Goal: Check status: Check status

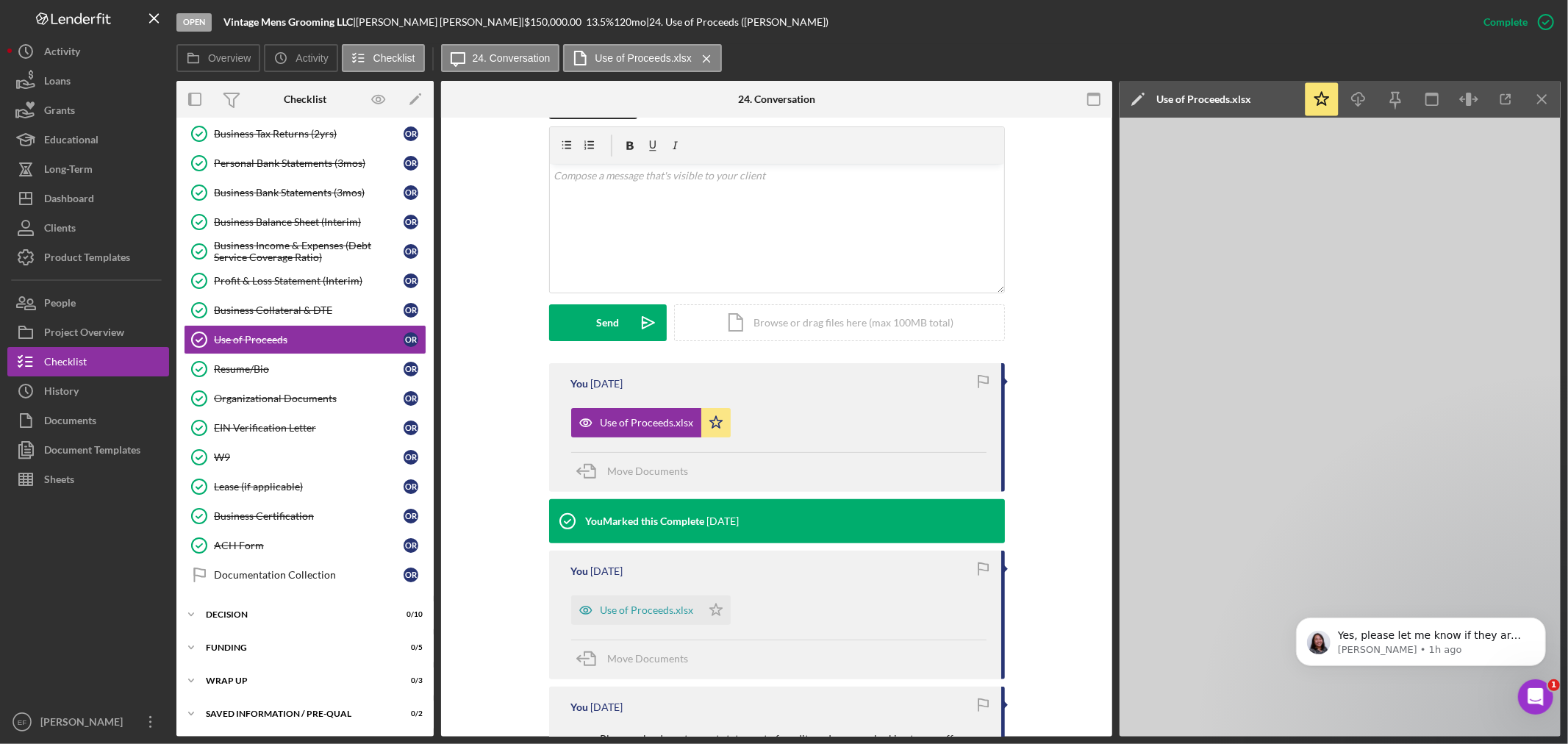
scroll to position [531, 0]
click at [62, 194] on div "Dashboard" at bounding box center [70, 200] width 50 height 33
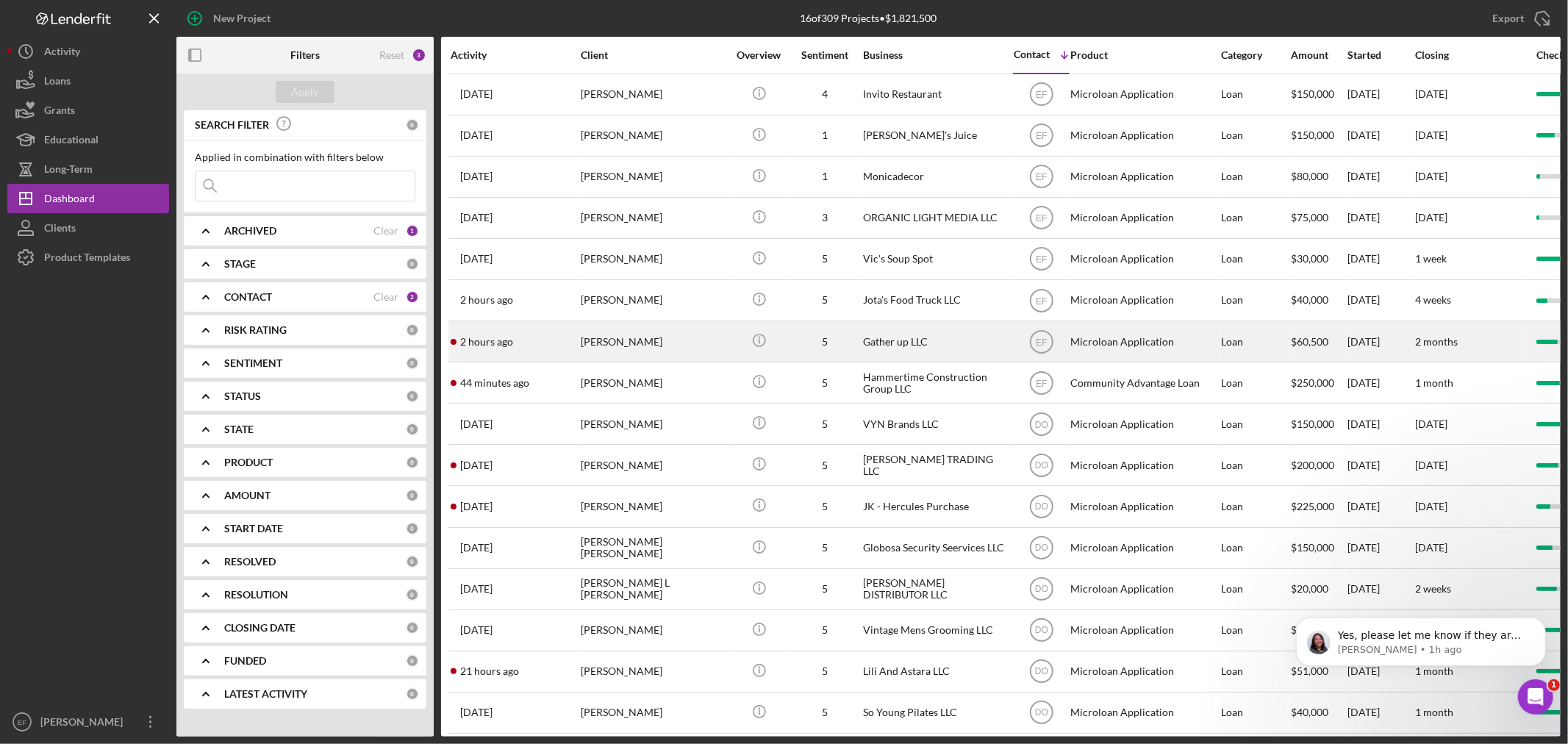
click at [615, 344] on div "[PERSON_NAME]" at bounding box center [653, 341] width 147 height 39
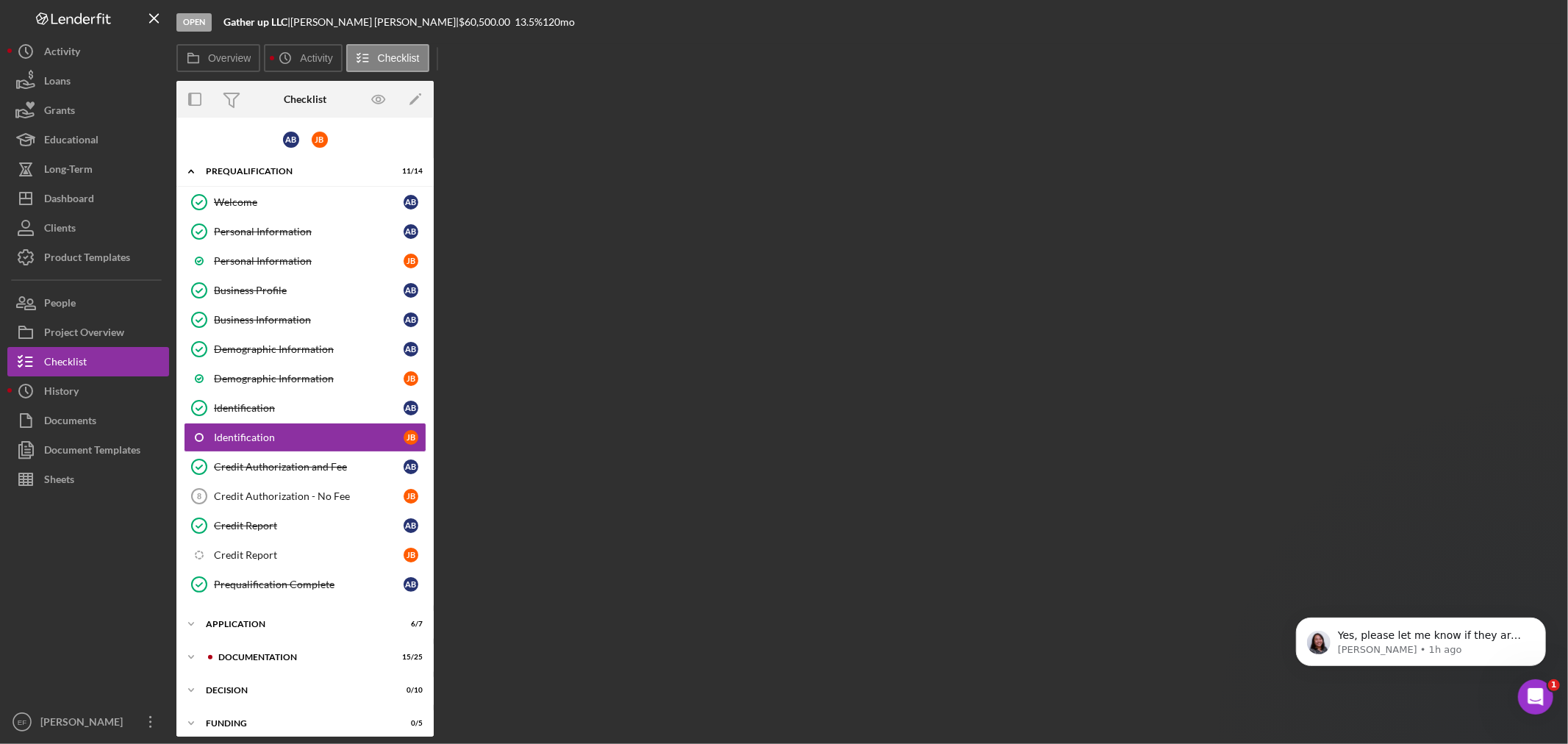
scroll to position [10, 0]
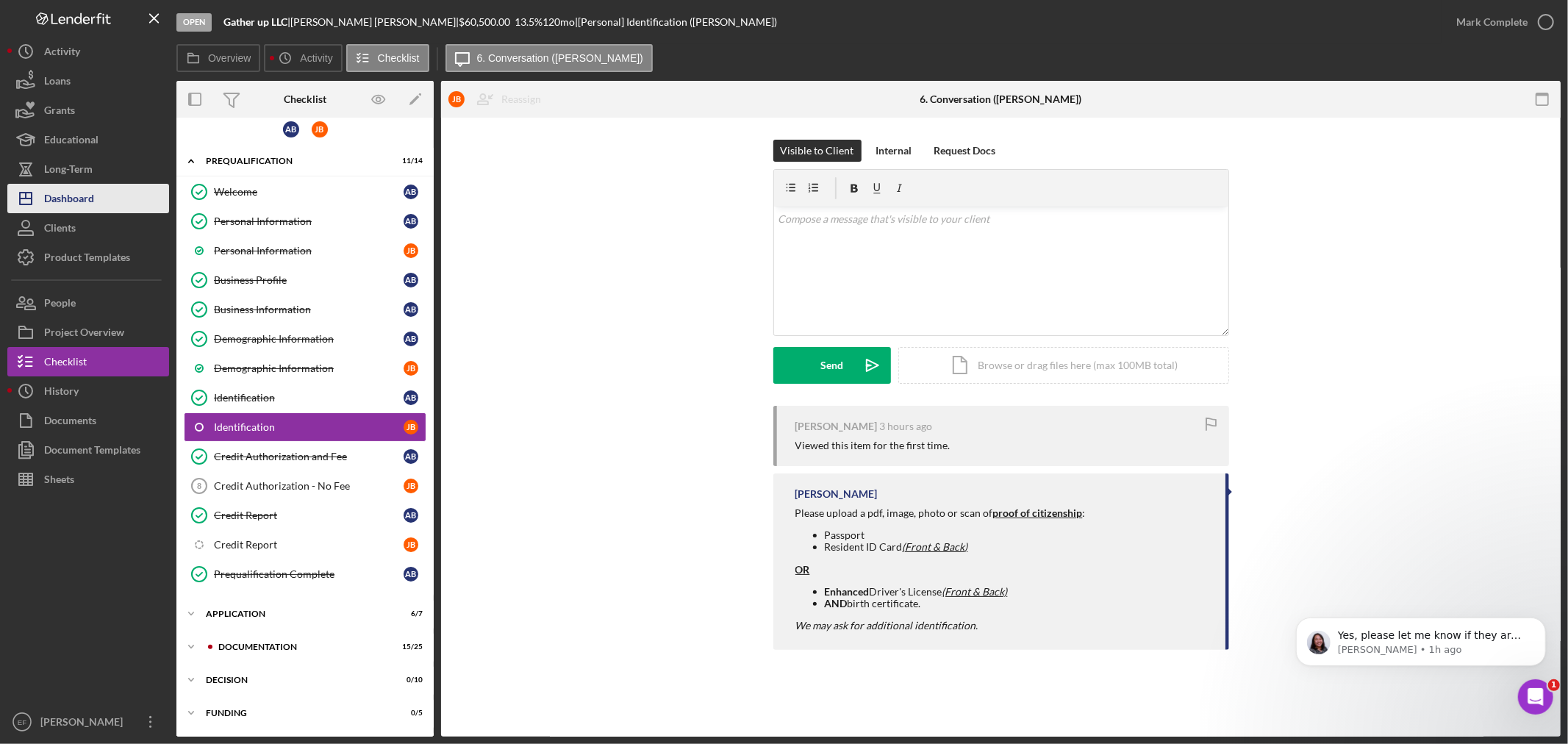
click at [66, 196] on div "Dashboard" at bounding box center [70, 200] width 50 height 33
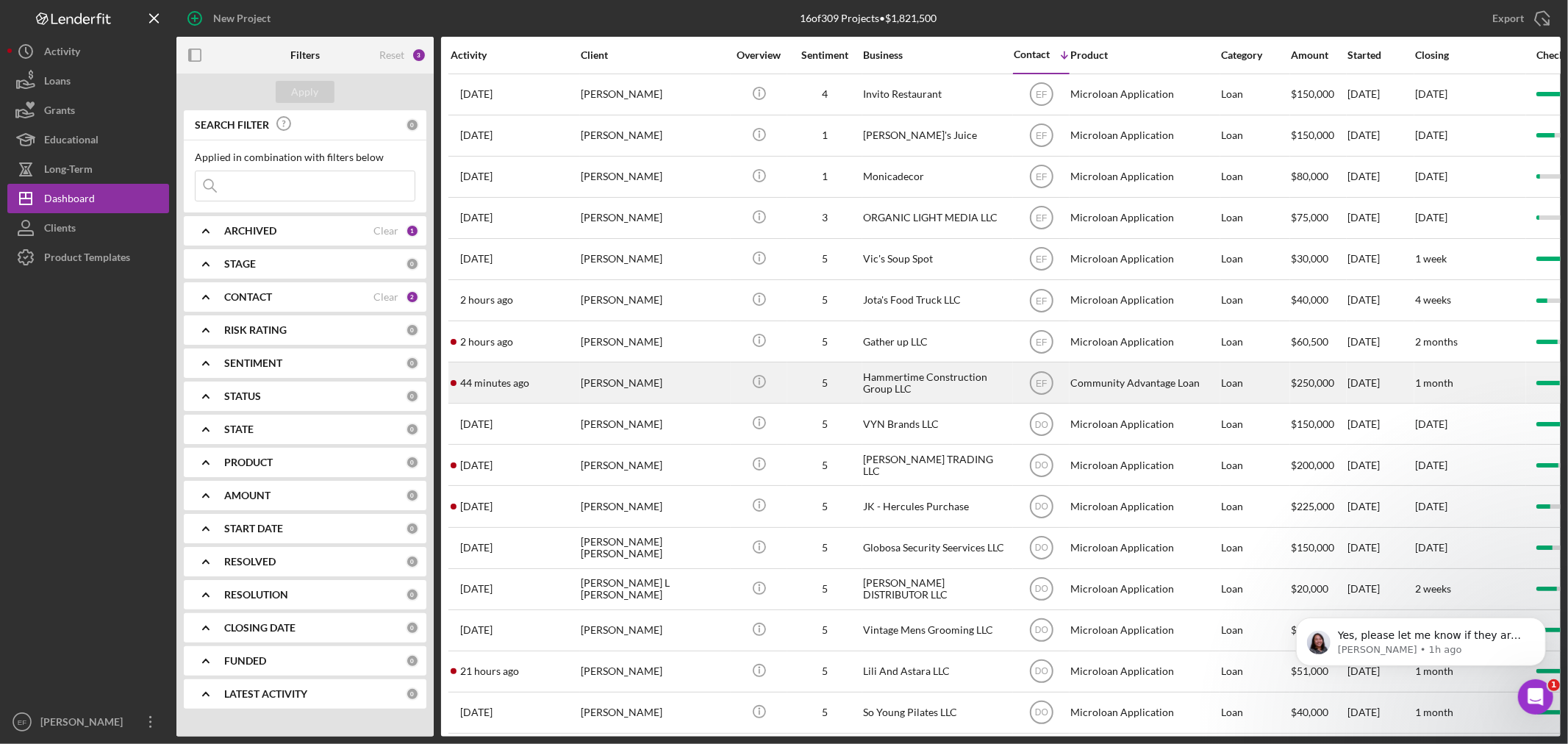
click at [591, 380] on div "[PERSON_NAME]" at bounding box center [653, 382] width 147 height 39
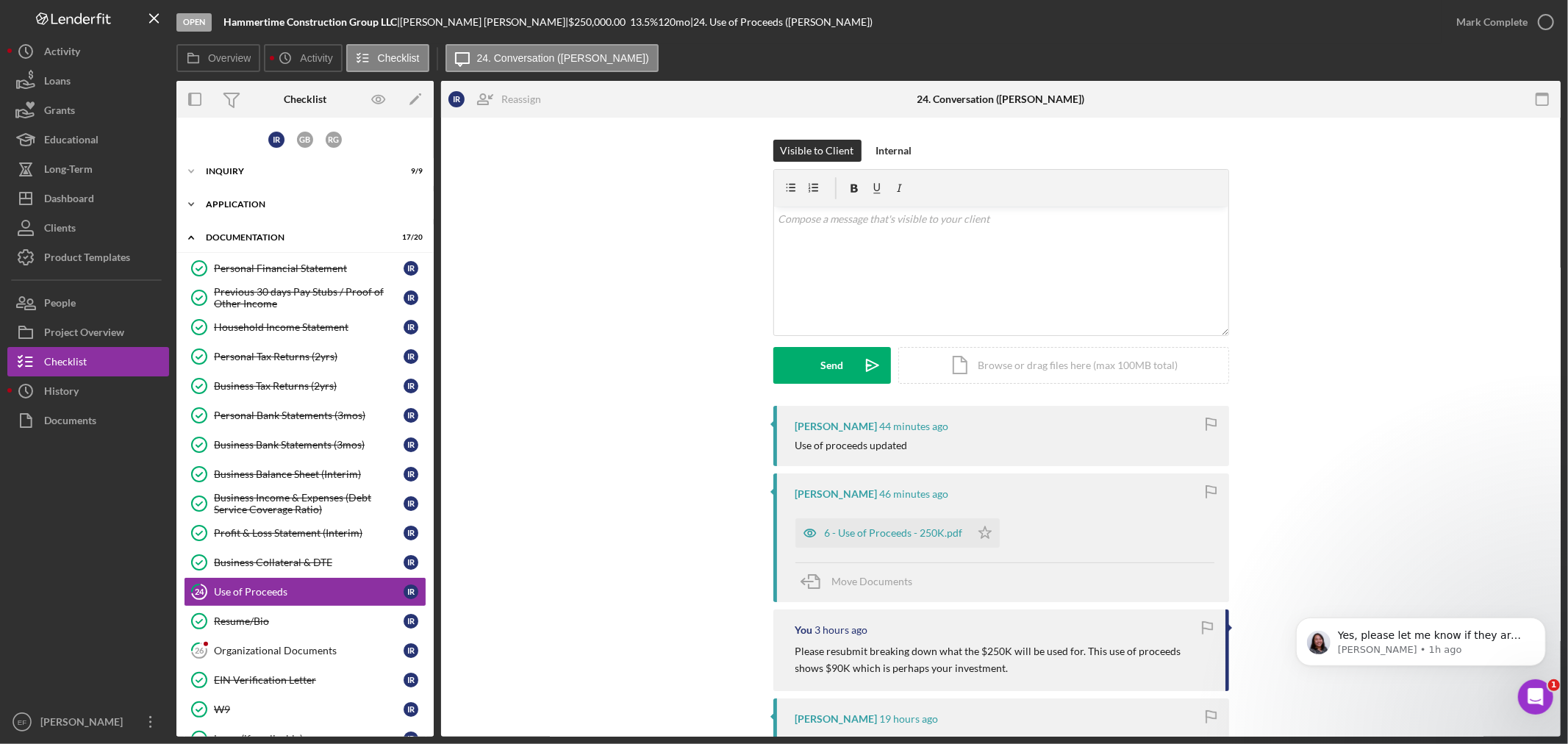
click at [224, 200] on div "Application" at bounding box center [310, 204] width 209 height 9
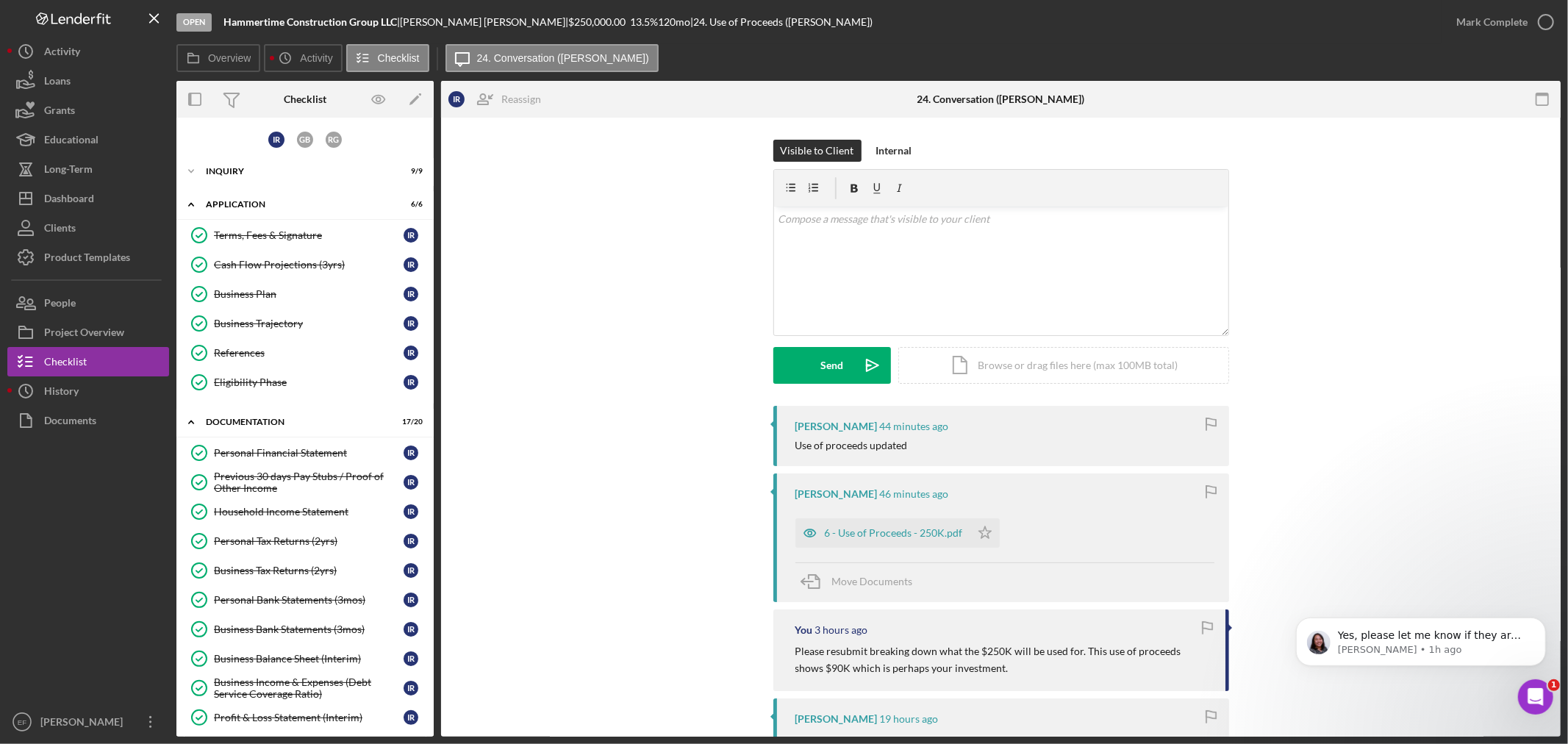
click at [216, 152] on div "I R G B R G Icon/Expander Inquiry 9 / 9 Icon/Expander Application 6 / 6 Terms, …" at bounding box center [305, 645] width 257 height 1040
click at [218, 168] on div "Inquiry" at bounding box center [310, 171] width 209 height 9
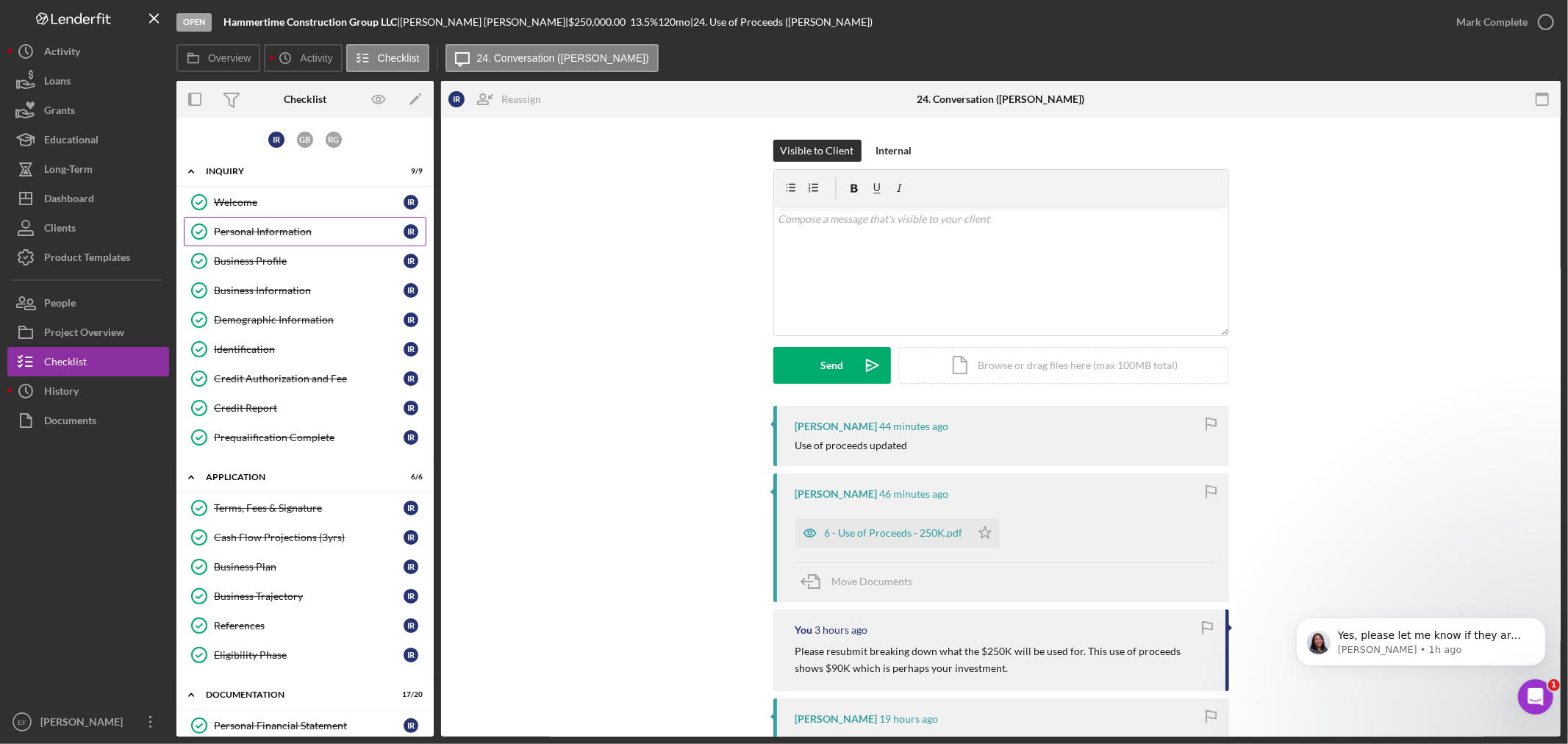
click at [239, 226] on div "Personal Information" at bounding box center [309, 232] width 190 height 12
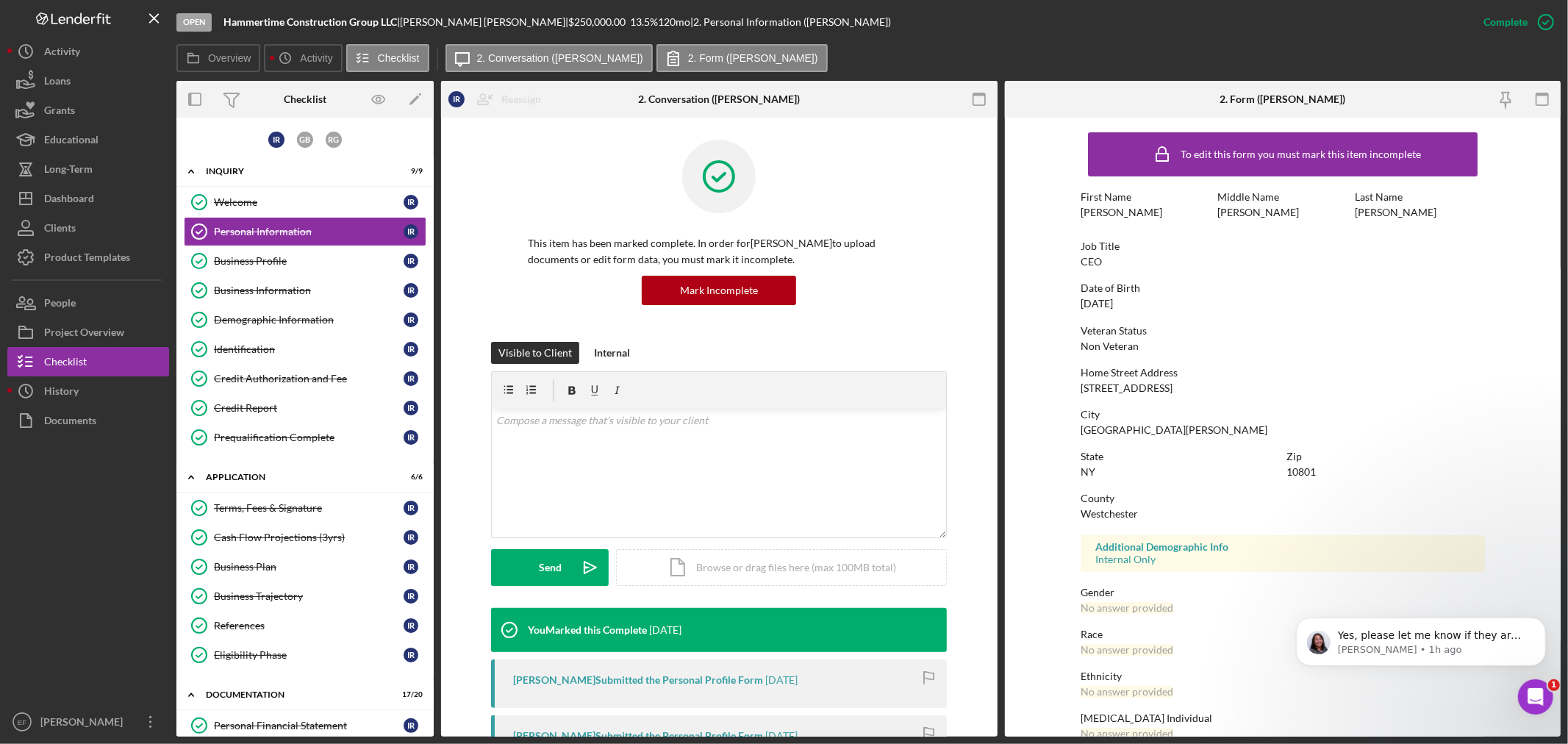
drag, startPoint x: 1074, startPoint y: 300, endPoint x: 1149, endPoint y: 303, distance: 75.1
click at [1149, 303] on form "To edit this form you must mark this item incomplete First Name [PERSON_NAME] M…" at bounding box center [1282, 427] width 556 height 619
copy div "[DATE]"
click at [61, 255] on div "Product Templates" at bounding box center [87, 259] width 86 height 33
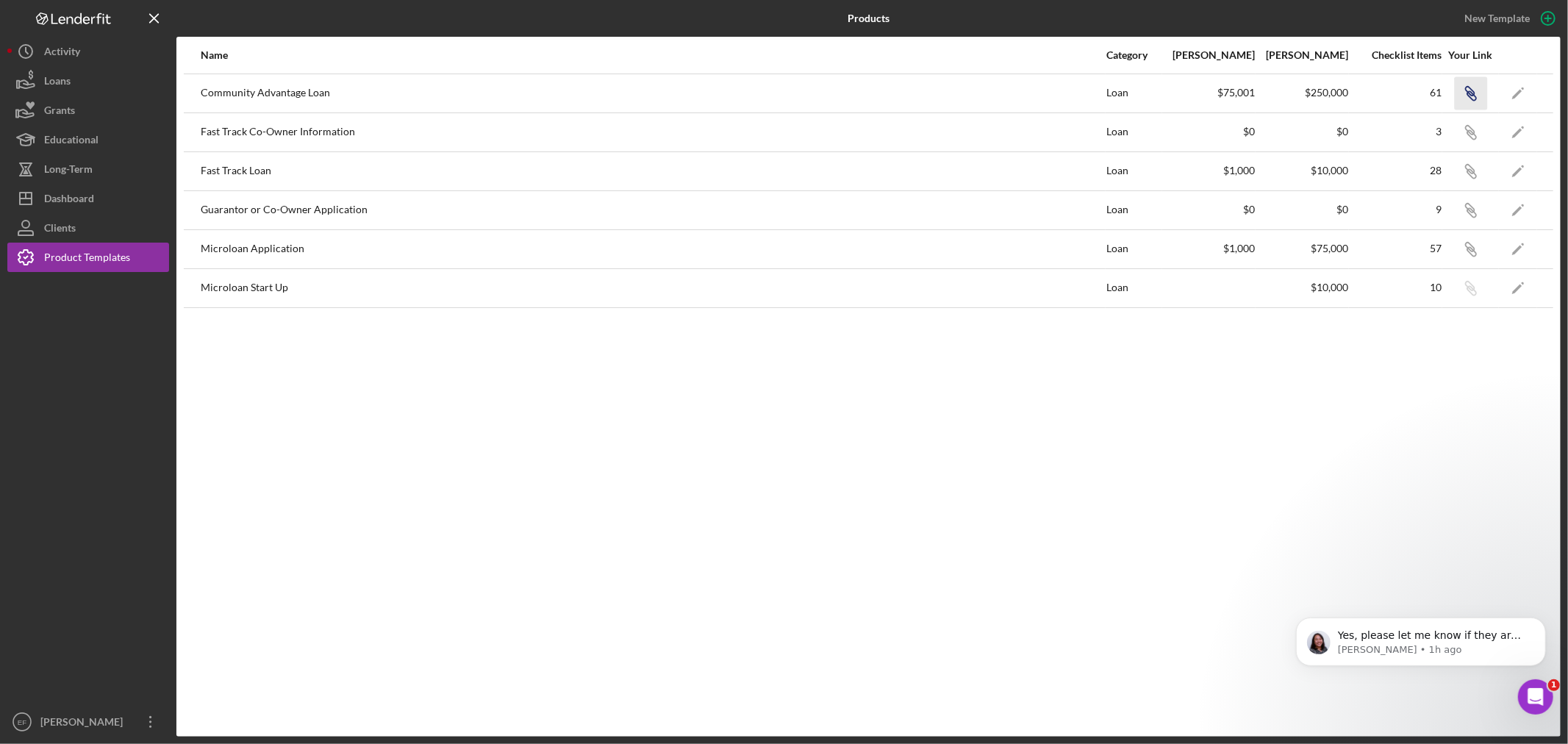
click at [1464, 92] on icon "Icon/Link" at bounding box center [1470, 92] width 33 height 33
